Goal: Information Seeking & Learning: Find specific fact

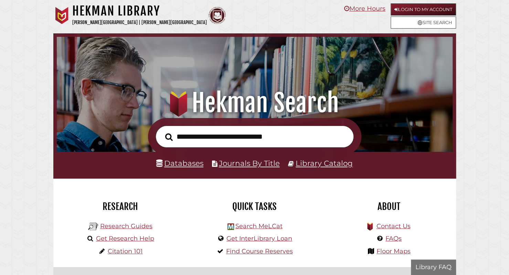
scroll to position [131, 392]
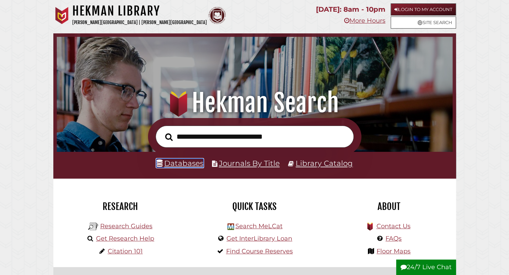
click at [179, 168] on link "Databases" at bounding box center [179, 163] width 47 height 9
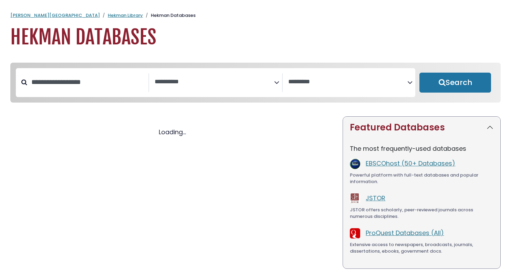
select select "Database Subject Filter"
select select "Database Vendors Filter"
select select "Database Subject Filter"
select select "Database Vendors Filter"
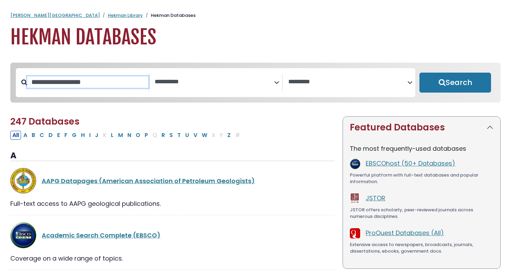
click at [111, 88] on input "Search database by title or keyword" at bounding box center [87, 81] width 121 height 11
paste input "**********"
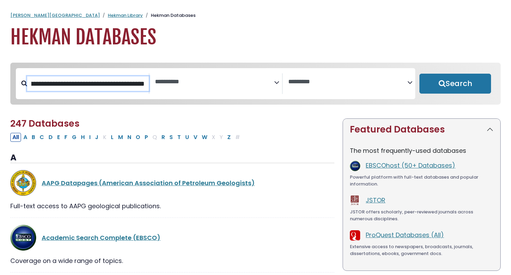
scroll to position [0, 201]
type input "**********"
click at [419, 74] on button "Search" at bounding box center [455, 84] width 72 height 20
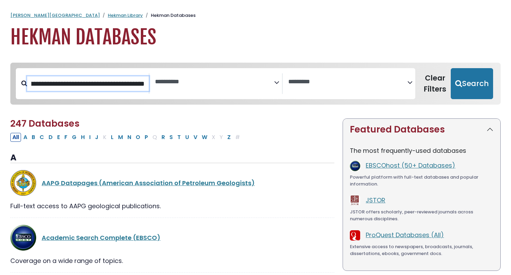
select select "Database Subject Filter"
select select "Database Vendors Filter"
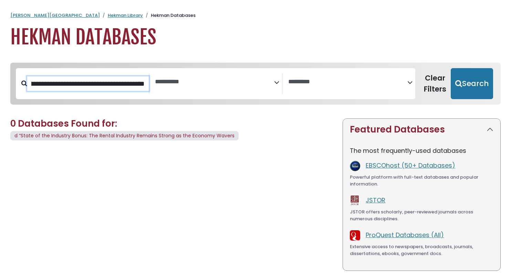
click at [137, 82] on input "**********" at bounding box center [88, 83] width 122 height 14
click at [137, 82] on input "Search database by title or keyword" at bounding box center [88, 83] width 122 height 14
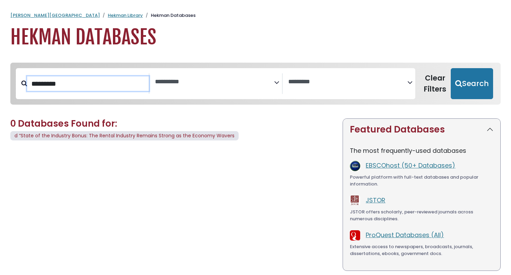
type input "********"
click at [451, 68] on button "Search" at bounding box center [472, 83] width 42 height 31
select select "Database Subject Filter"
select select "Database Vendors Filter"
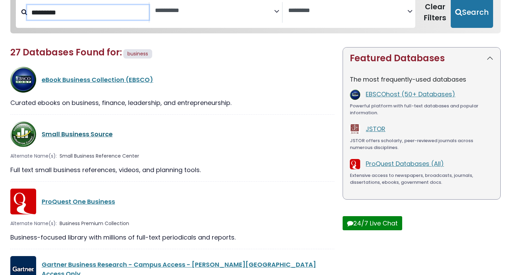
scroll to position [75, 0]
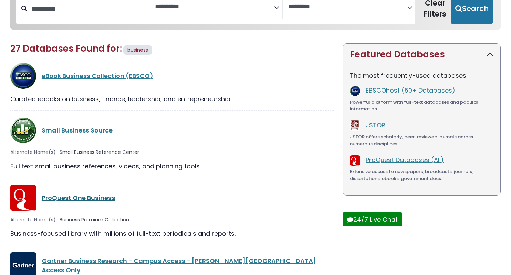
click at [80, 198] on link "ProQuest One Business" at bounding box center [78, 197] width 73 height 9
